Goal: Navigation & Orientation: Go to known website

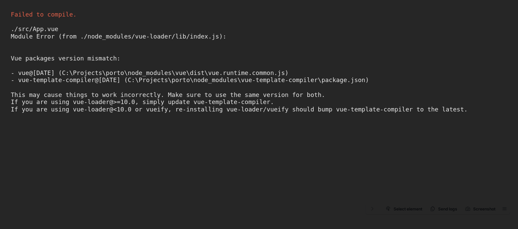
click at [246, 154] on div "Failed to compile. ./src/App.vue Module Error (from ./node_modules/vue-loader/l…" at bounding box center [259, 114] width 518 height 229
click at [389, 205] on div "Failed to compile. ./src/App.vue Module Error (from ./node_modules/vue-loader/l…" at bounding box center [259, 114] width 518 height 229
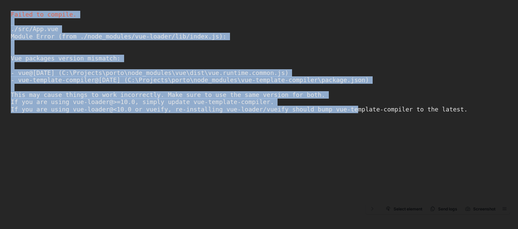
drag, startPoint x: 247, startPoint y: 123, endPoint x: 56, endPoint y: -21, distance: 239.2
click html "Failed to compile. ./src/App.vue Module Error (from ./node_modules/vue-loader/l…"
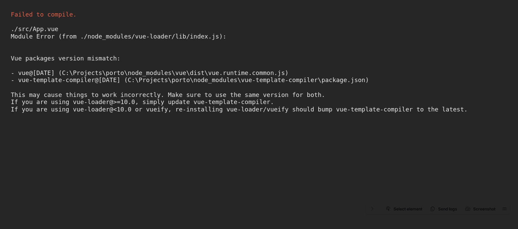
click at [450, 158] on div "Failed to compile. ./src/App.vue Module Error (from ./node_modules/vue-loader/l…" at bounding box center [259, 114] width 518 height 229
click at [451, 145] on div "Failed to compile. ./src/App.vue Module Error (from ./node_modules/vue-loader/l…" at bounding box center [259, 114] width 518 height 229
click at [477, 208] on div "Failed to compile. ./src/App.vue Module Error (from ./node_modules/vue-loader/l…" at bounding box center [259, 114] width 518 height 229
click at [479, 210] on div "Failed to compile. ./src/App.vue Module Error (from ./node_modules/vue-loader/l…" at bounding box center [259, 114] width 518 height 229
click at [503, 209] on div "Failed to compile. ./src/App.vue Module Error (from ./node_modules/vue-loader/l…" at bounding box center [259, 114] width 518 height 229
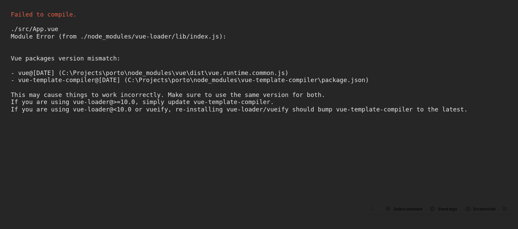
click at [508, 209] on div "Failed to compile. ./src/App.vue Module Error (from ./node_modules/vue-loader/l…" at bounding box center [259, 114] width 518 height 229
